Goal: Information Seeking & Learning: Check status

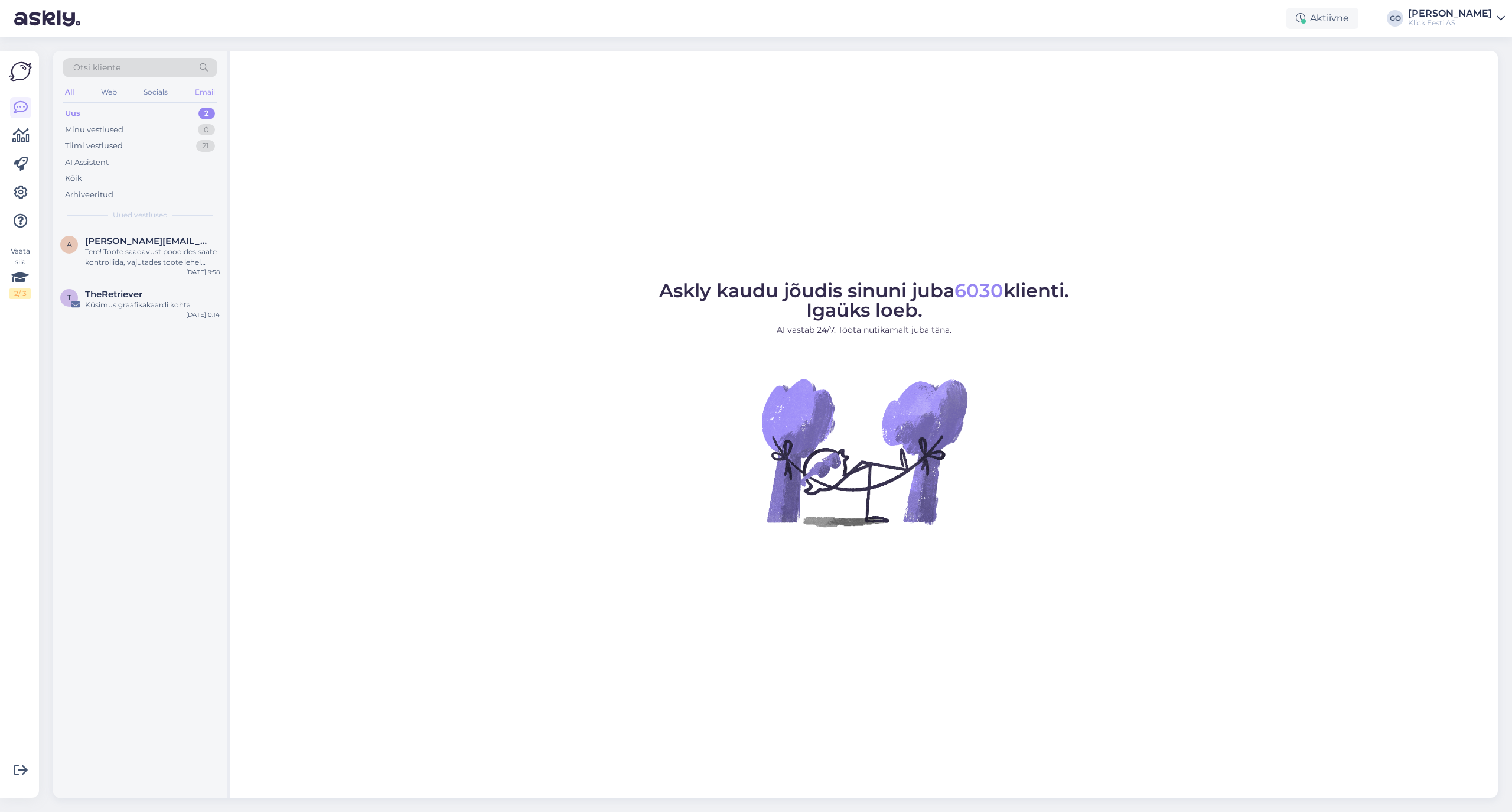
click at [204, 91] on div "Email" at bounding box center [204, 92] width 25 height 16
click at [78, 178] on div "Kõik" at bounding box center [74, 178] width 17 height 12
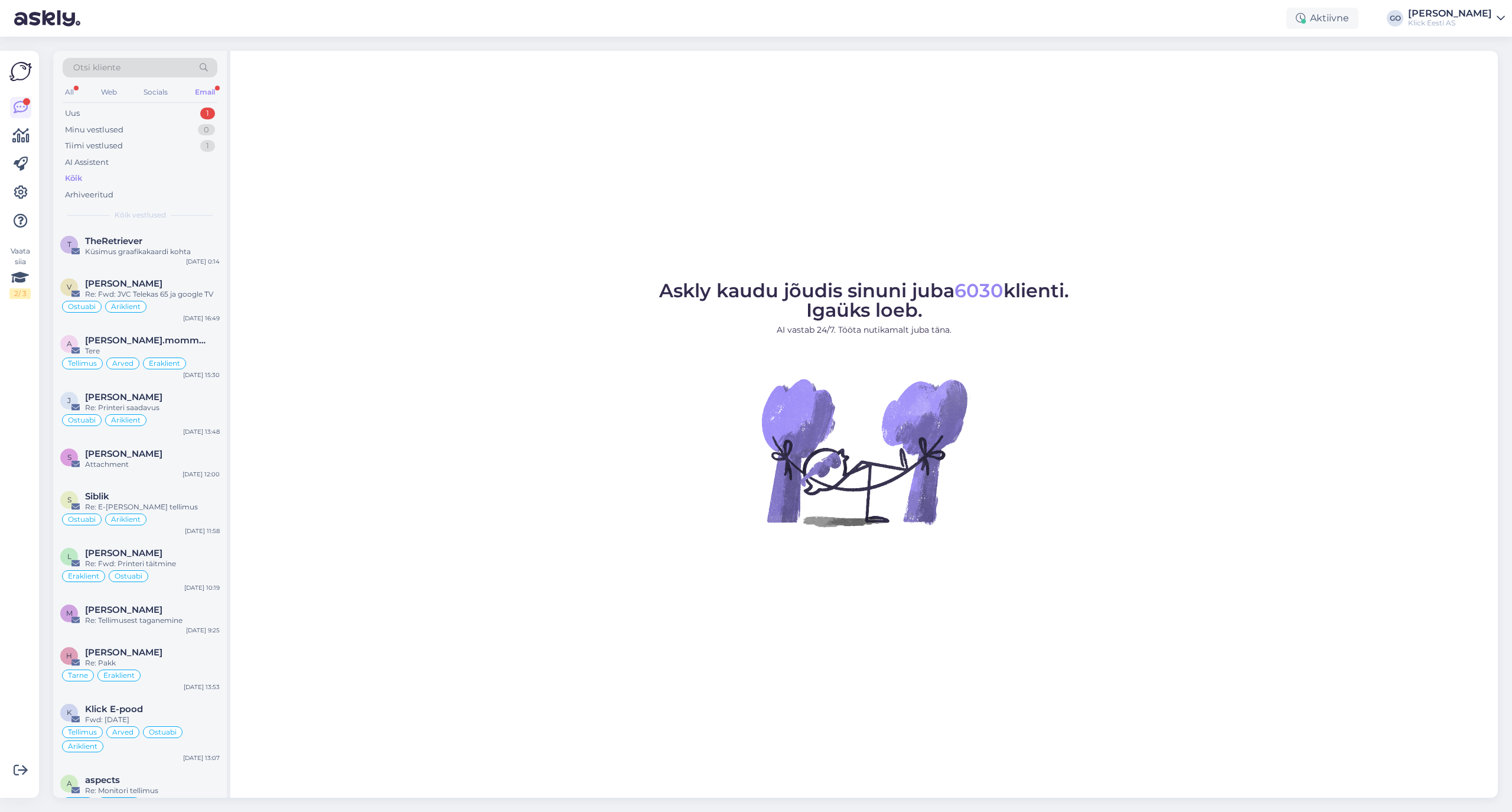
click at [202, 88] on div "Email" at bounding box center [204, 92] width 25 height 16
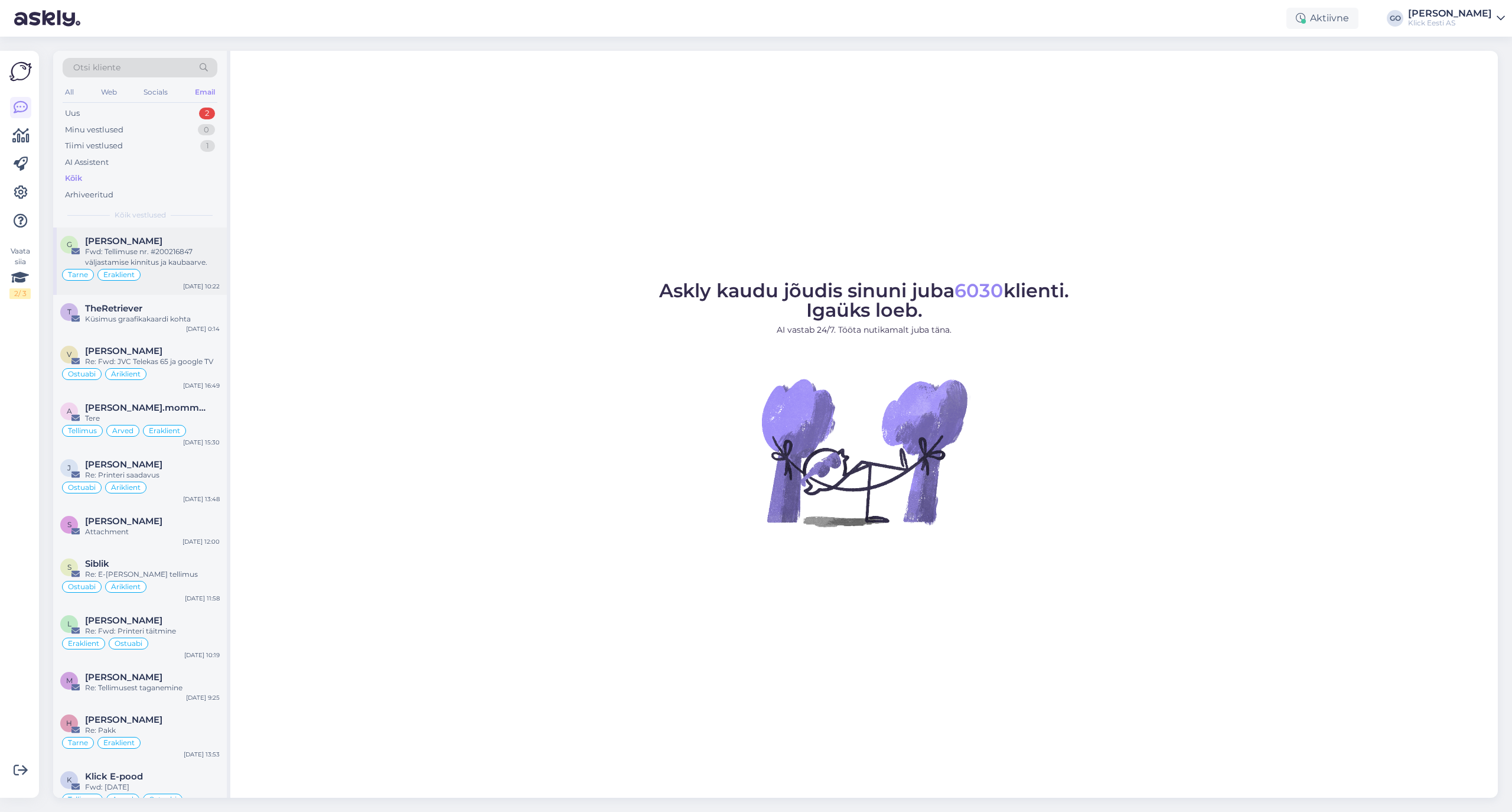
click at [175, 264] on div "Fwd: Tellimuse nr. #200216847 väljastamise kinnitus ja kaubaarve." at bounding box center [152, 257] width 134 height 21
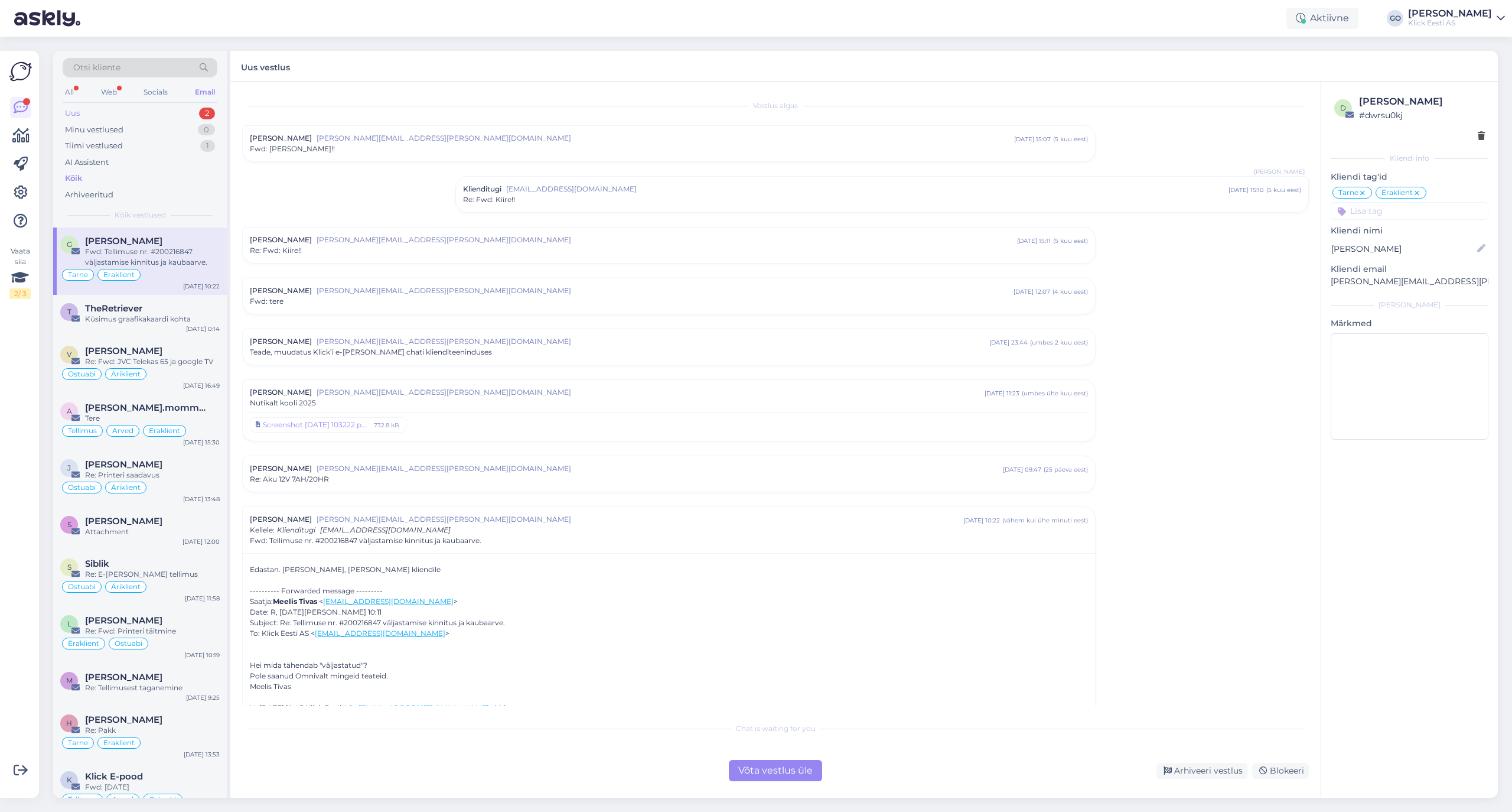
click at [76, 110] on div "Uus" at bounding box center [72, 113] width 15 height 12
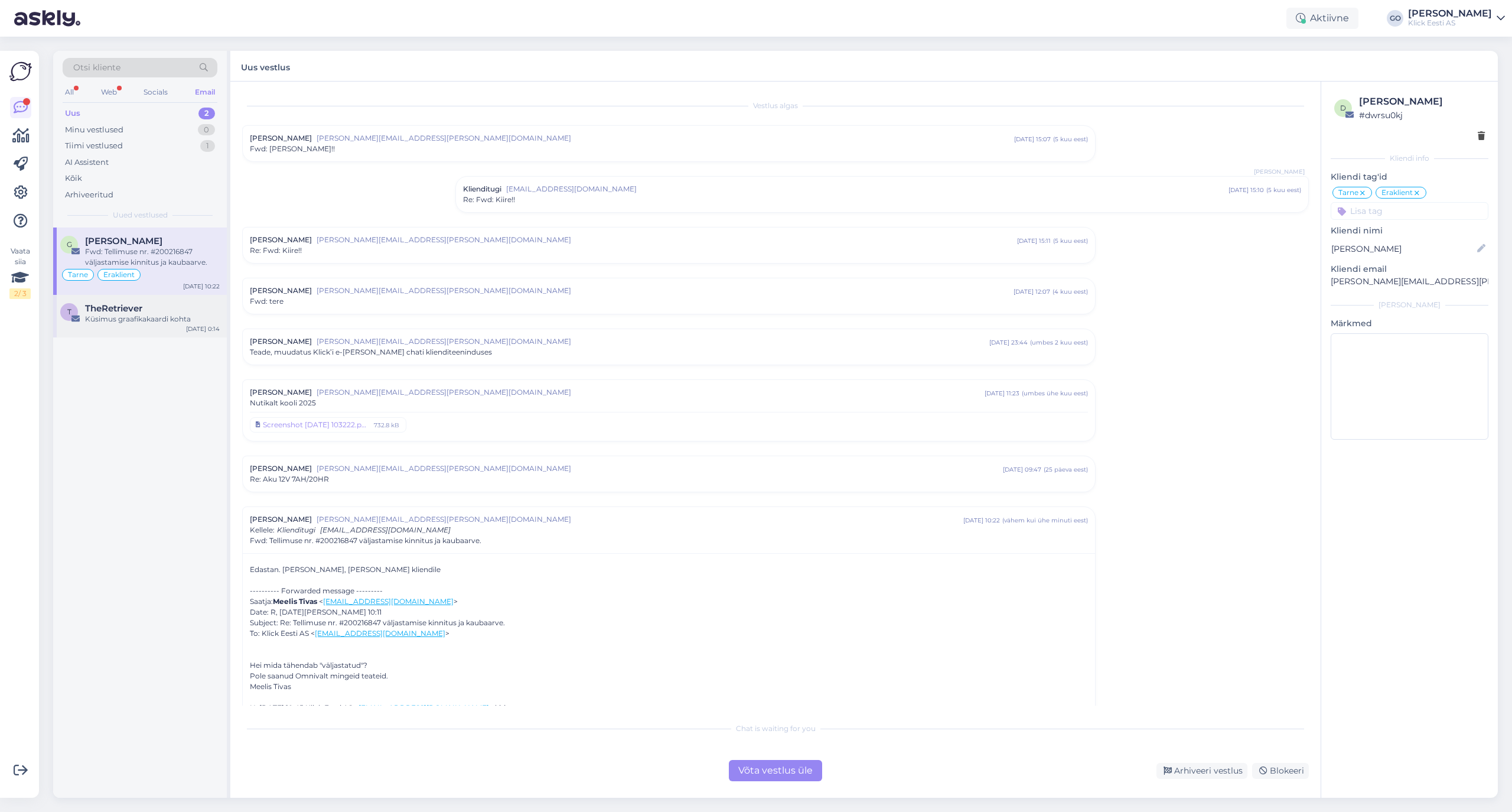
click at [125, 320] on div "Küsimus graafikakaardi kohta" at bounding box center [152, 319] width 134 height 11
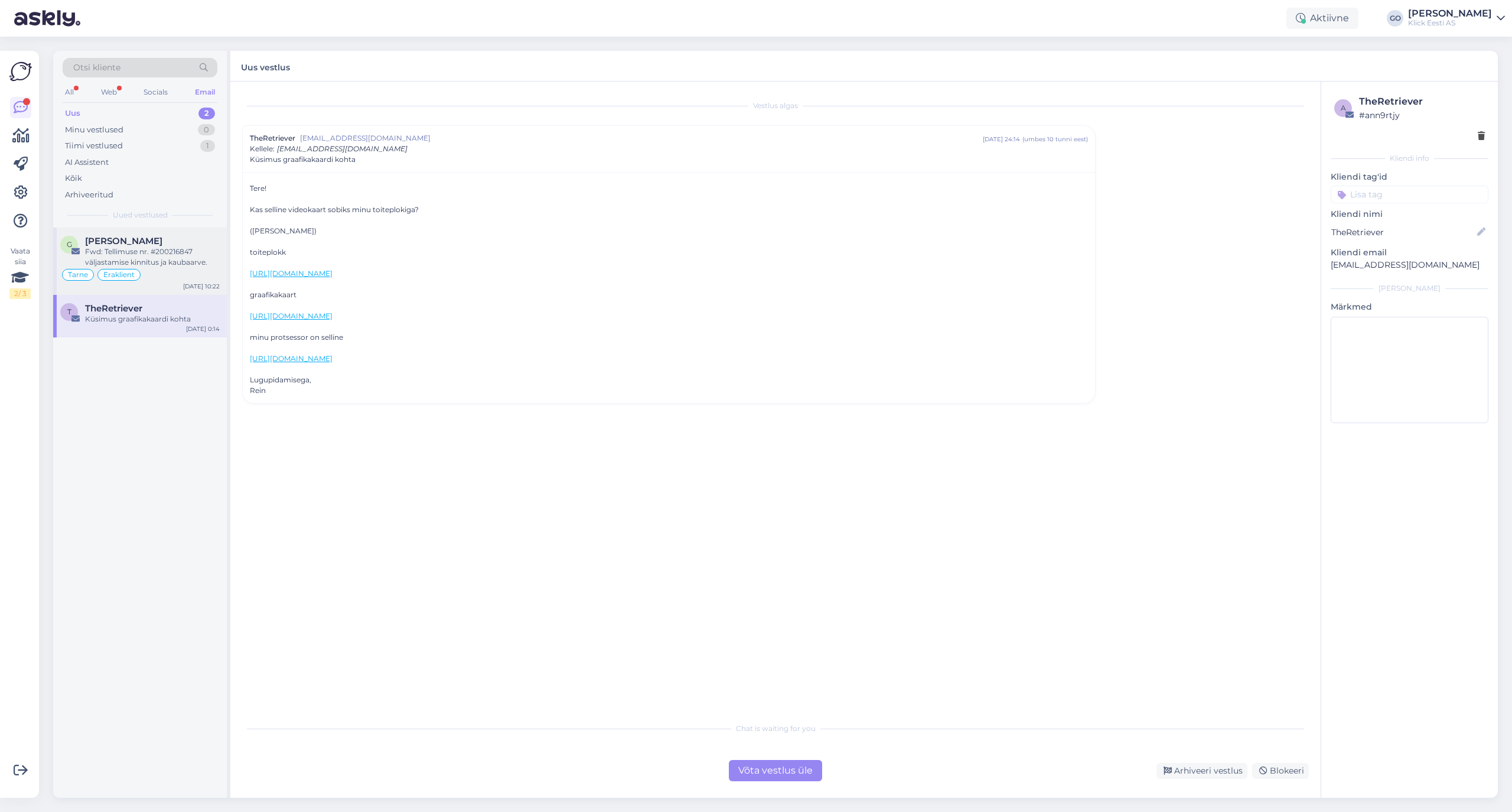
click at [207, 252] on div "Fwd: Tellimuse nr. #200216847 väljastamise kinnitus ja kaubaarve." at bounding box center [152, 257] width 134 height 21
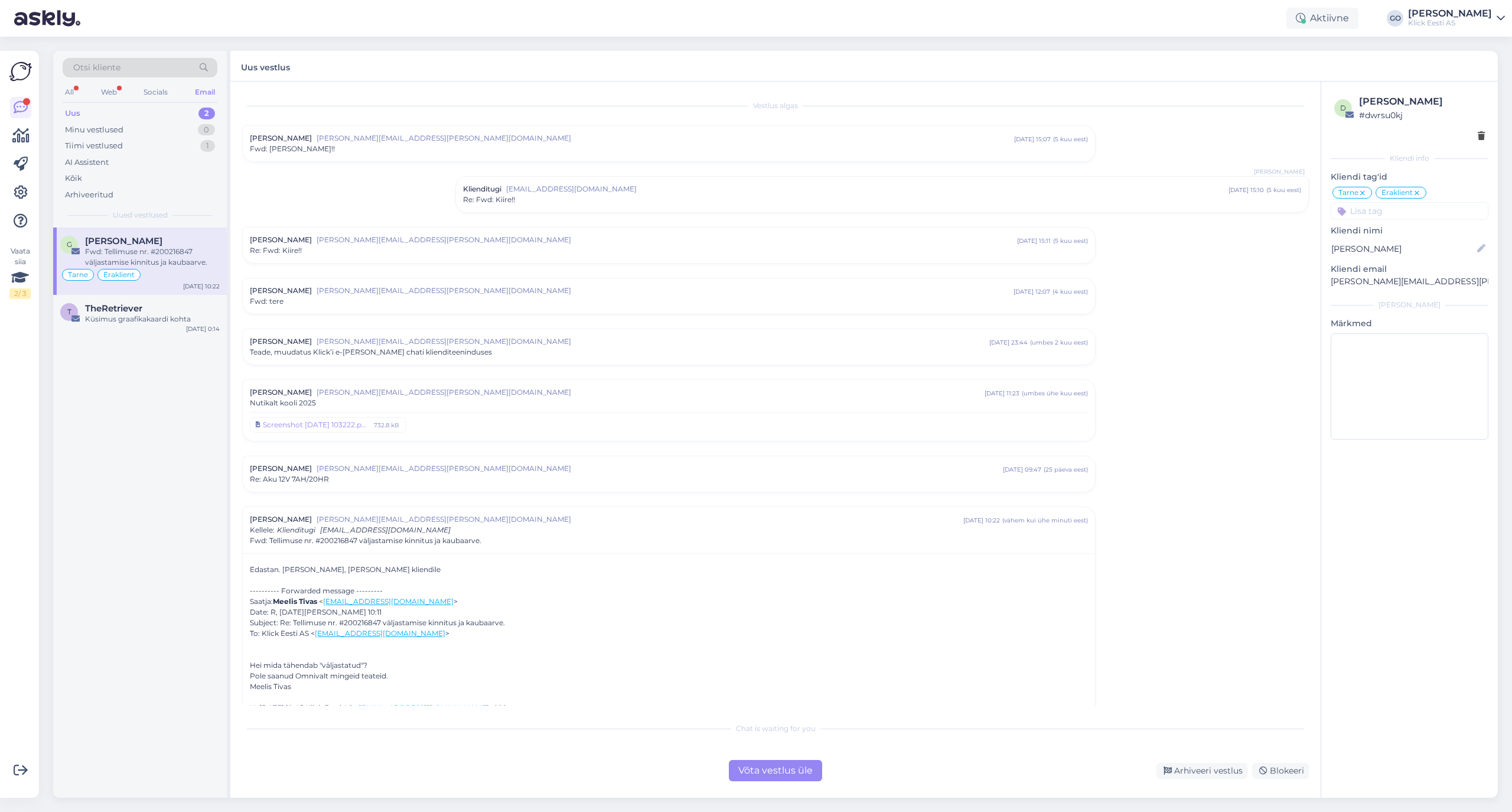
click at [1367, 194] on div "Tarne" at bounding box center [1352, 192] width 40 height 12
click at [1419, 192] on icon at bounding box center [1417, 192] width 7 height 9
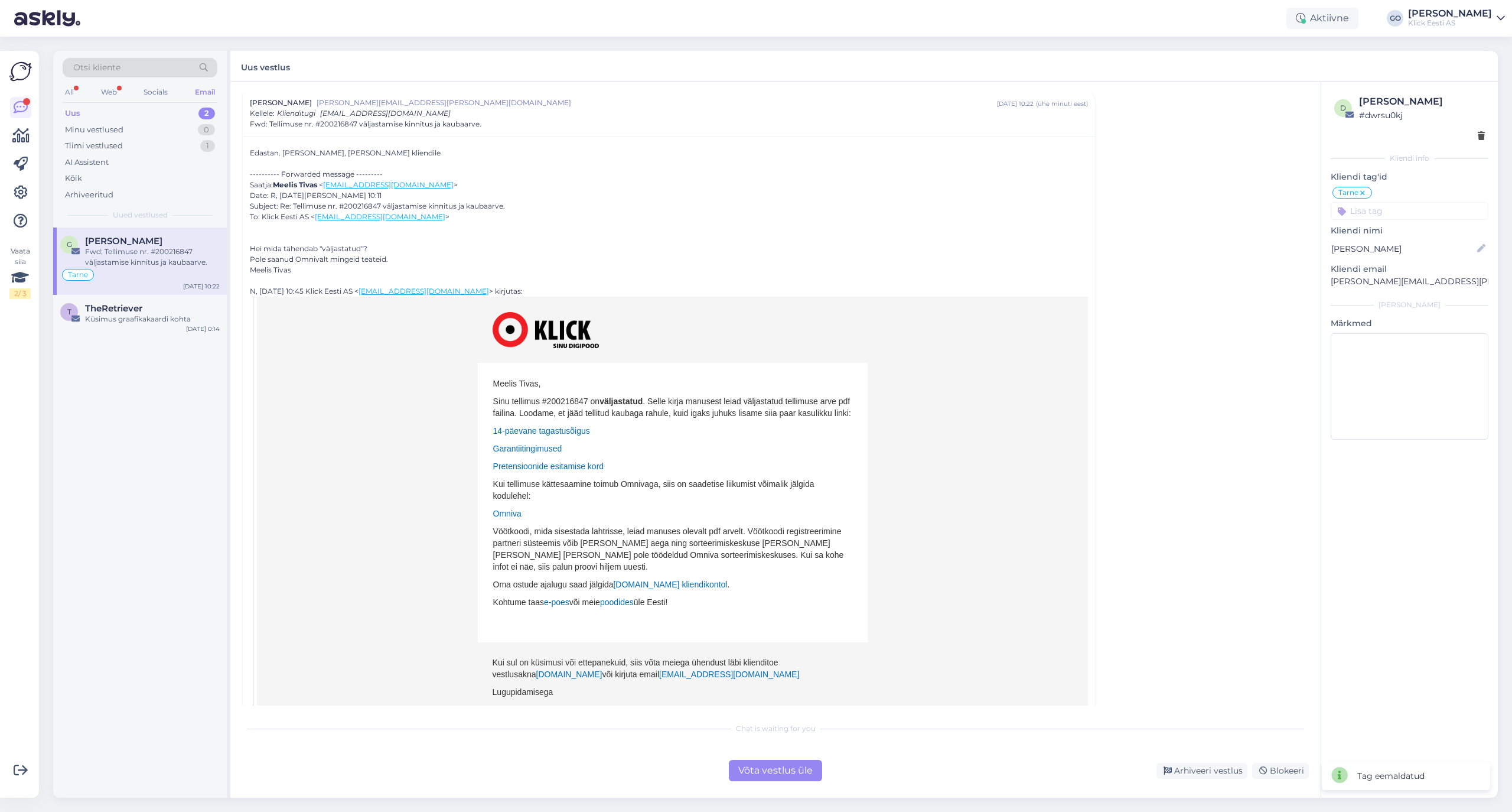
click at [1366, 194] on icon at bounding box center [1363, 192] width 7 height 9
click at [1376, 187] on input at bounding box center [1409, 194] width 158 height 18
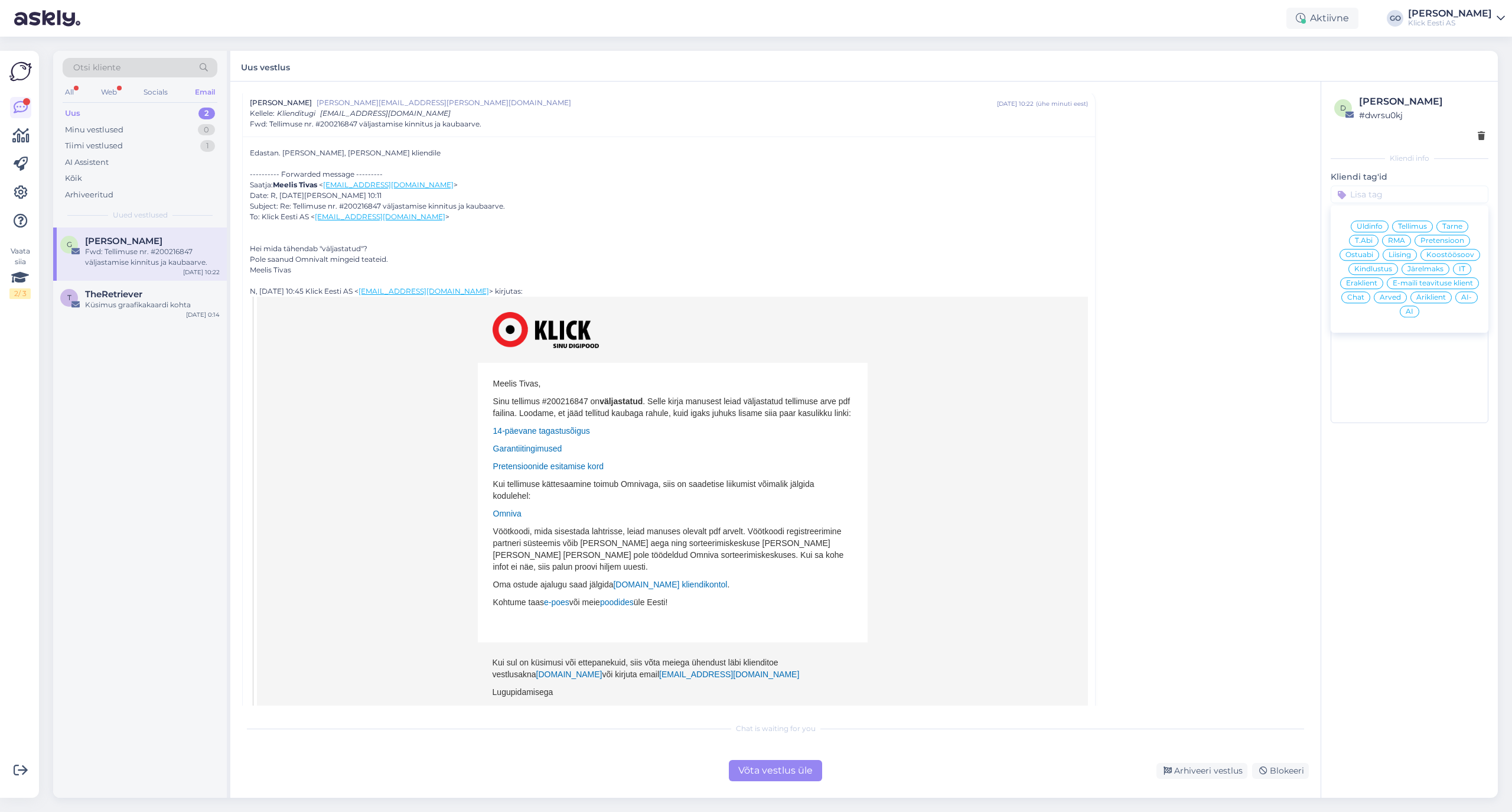
click at [1414, 284] on span "E-maili teavituse klient" at bounding box center [1434, 283] width 81 height 7
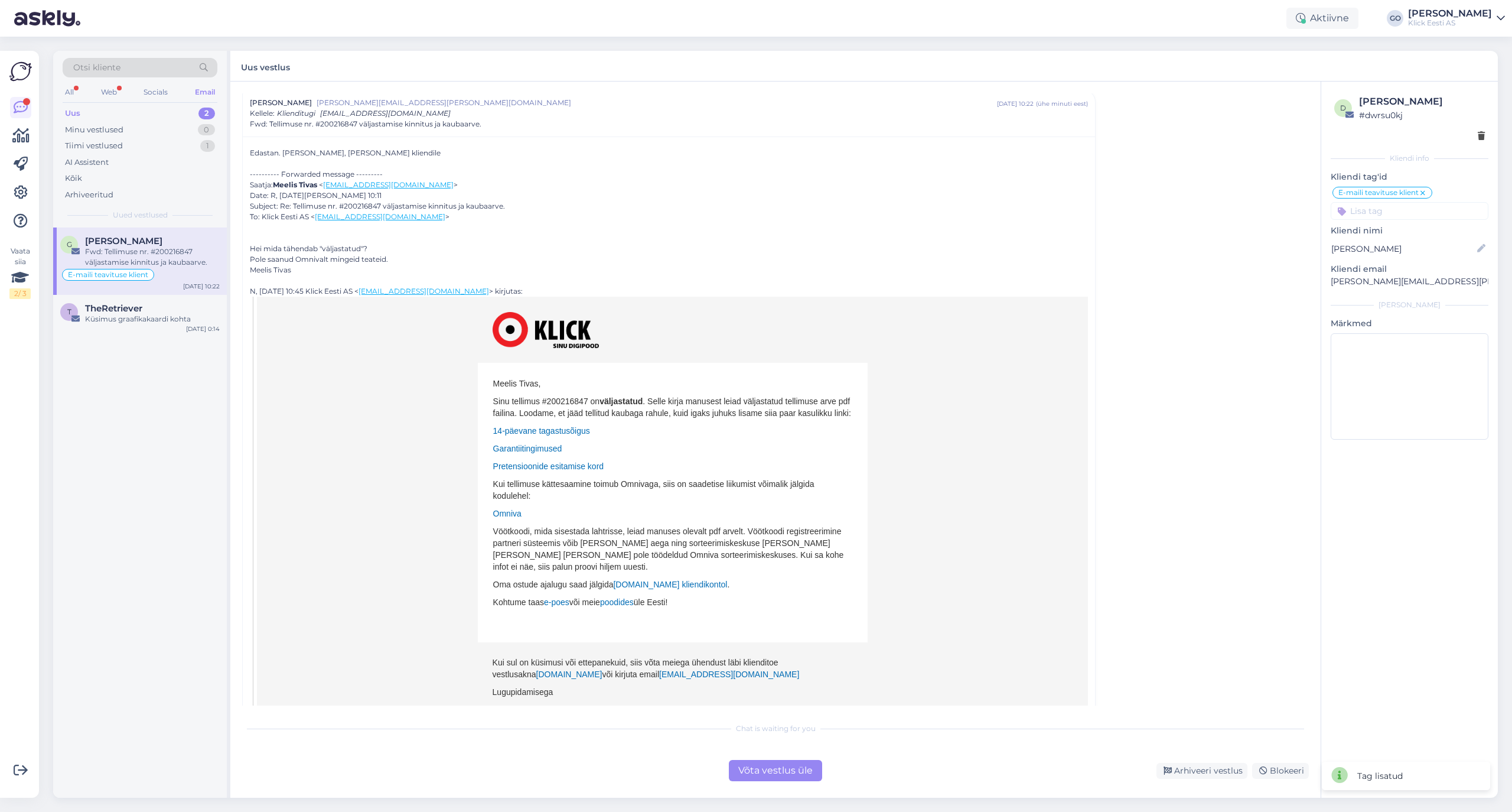
click at [208, 414] on div "G [PERSON_NAME] Fwd: Tellimuse nr. #200216847 väljastamise kinnitus ja kaubaarv…" at bounding box center [140, 513] width 174 height 570
